Goal: Find contact information: Find contact information

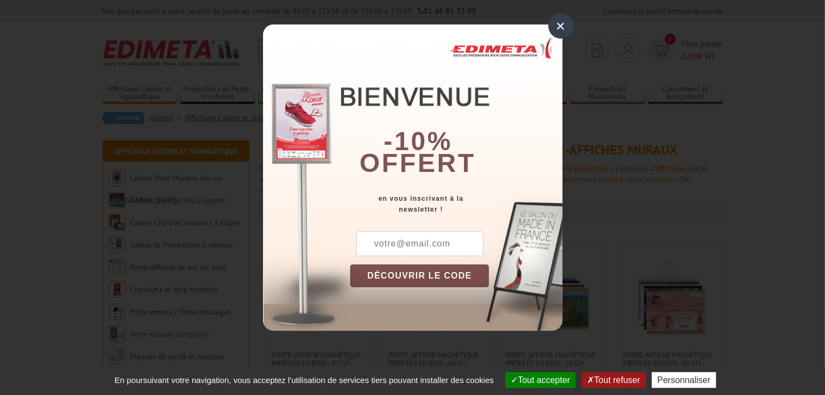
click at [557, 27] on div "×" at bounding box center [560, 26] width 25 height 25
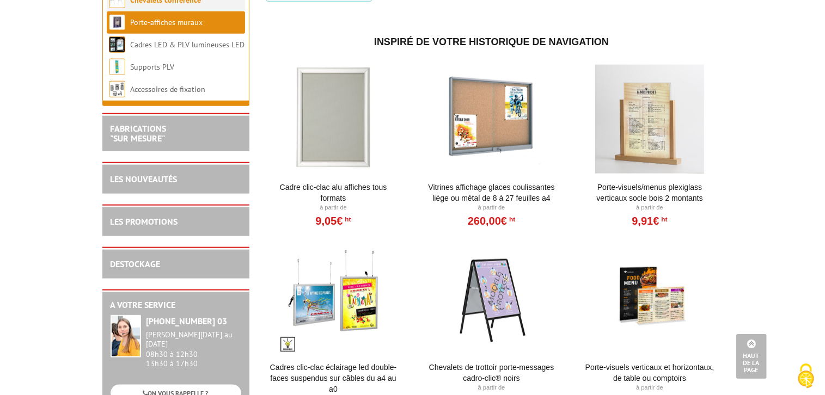
scroll to position [1578, 0]
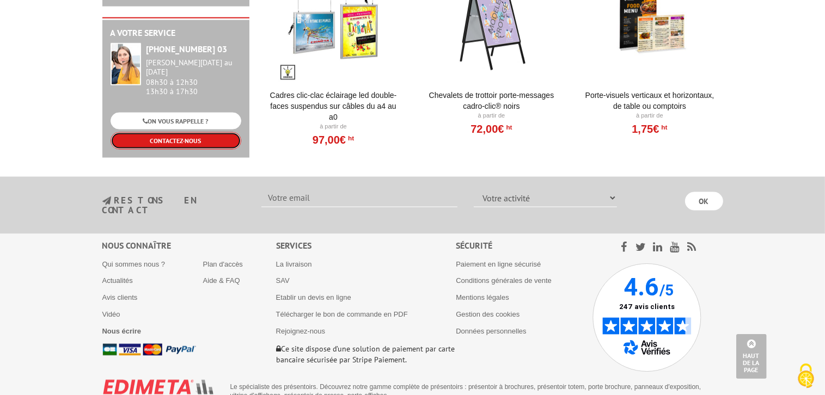
click at [183, 145] on link "CONTACTEZ-NOUS" at bounding box center [175, 140] width 131 height 17
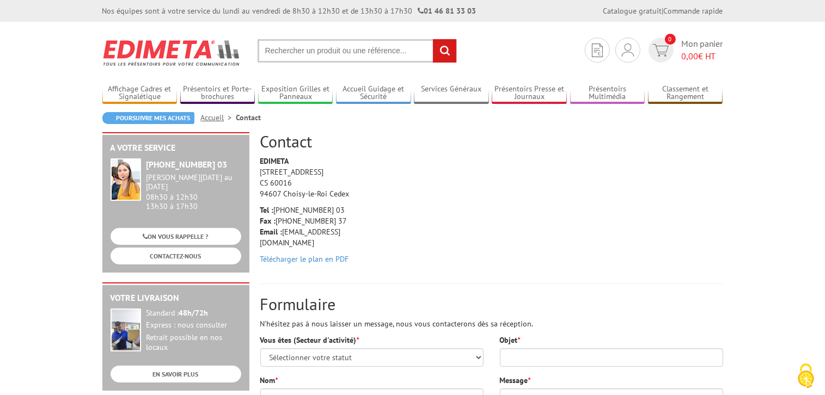
click at [307, 230] on p "Tel : [PHONE_NUMBER] 03 Fax : [PHONE_NUMBER] 37 Email : [EMAIL_ADDRESS][DOMAIN_…" at bounding box center [311, 227] width 103 height 44
drag, startPoint x: 307, startPoint y: 230, endPoint x: 370, endPoint y: 284, distance: 82.7
drag, startPoint x: 370, startPoint y: 284, endPoint x: 283, endPoint y: 227, distance: 103.9
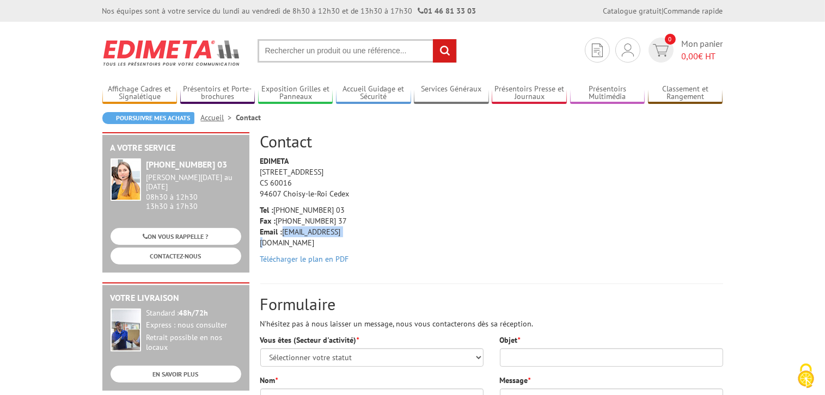
click at [283, 227] on p "Tel : [PHONE_NUMBER] 03 Fax : [PHONE_NUMBER] 37 Email : [EMAIL_ADDRESS][DOMAIN_…" at bounding box center [311, 227] width 103 height 44
drag, startPoint x: 283, startPoint y: 227, endPoint x: 290, endPoint y: 228, distance: 7.1
copy p "[EMAIL_ADDRESS][DOMAIN_NAME]"
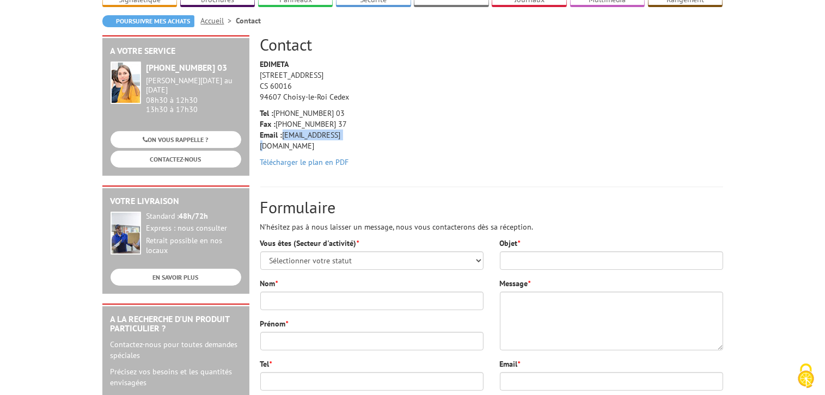
scroll to position [163, 0]
